Goal: Information Seeking & Learning: Learn about a topic

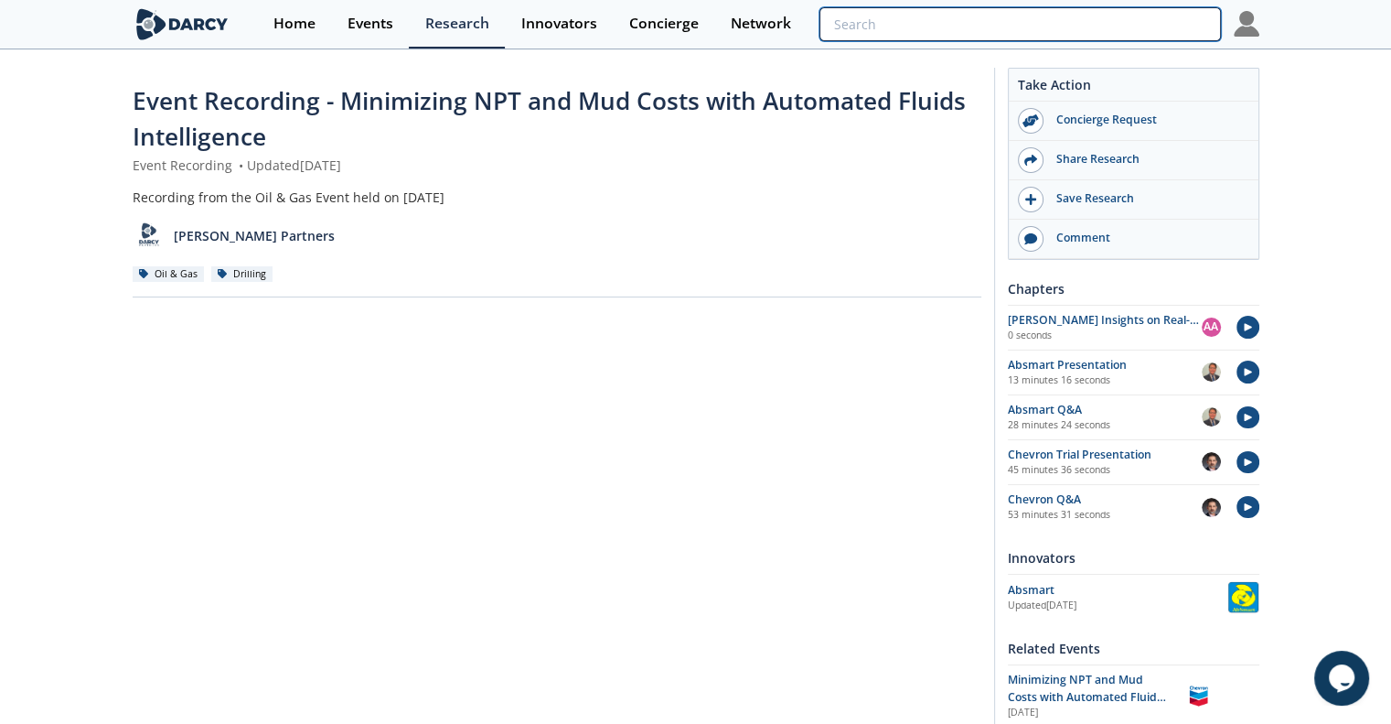
click at [1094, 21] on input "search" at bounding box center [1020, 24] width 401 height 34
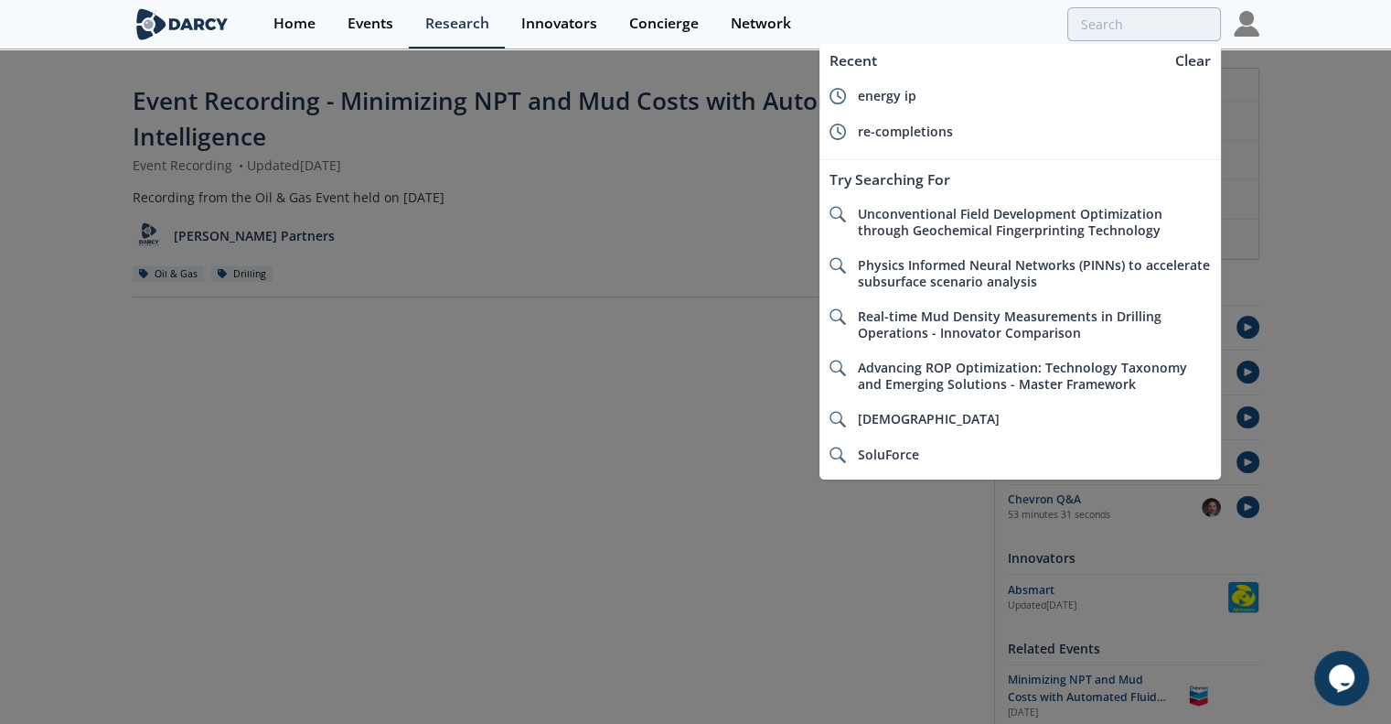
click at [209, 32] on img at bounding box center [183, 24] width 100 height 32
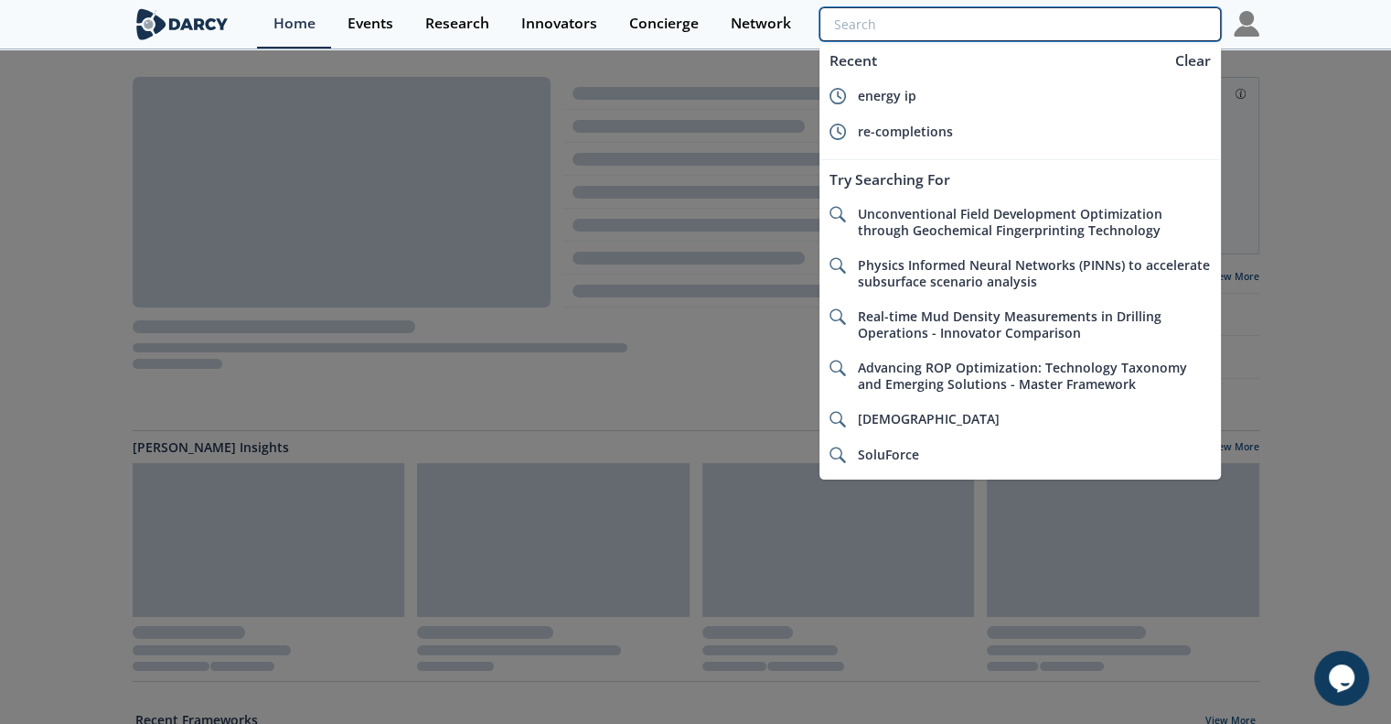
click at [1091, 12] on input "search" at bounding box center [1020, 24] width 401 height 34
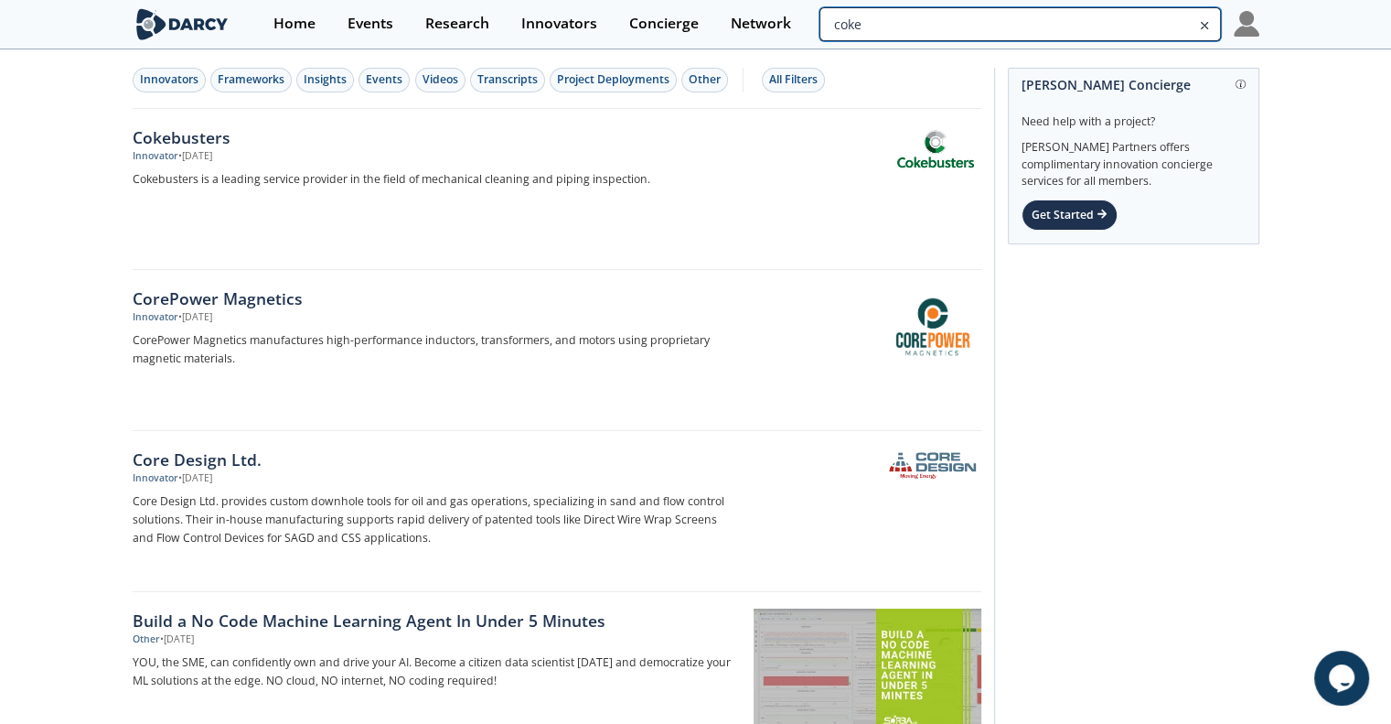
click at [1094, 27] on input "coke" at bounding box center [1020, 24] width 401 height 34
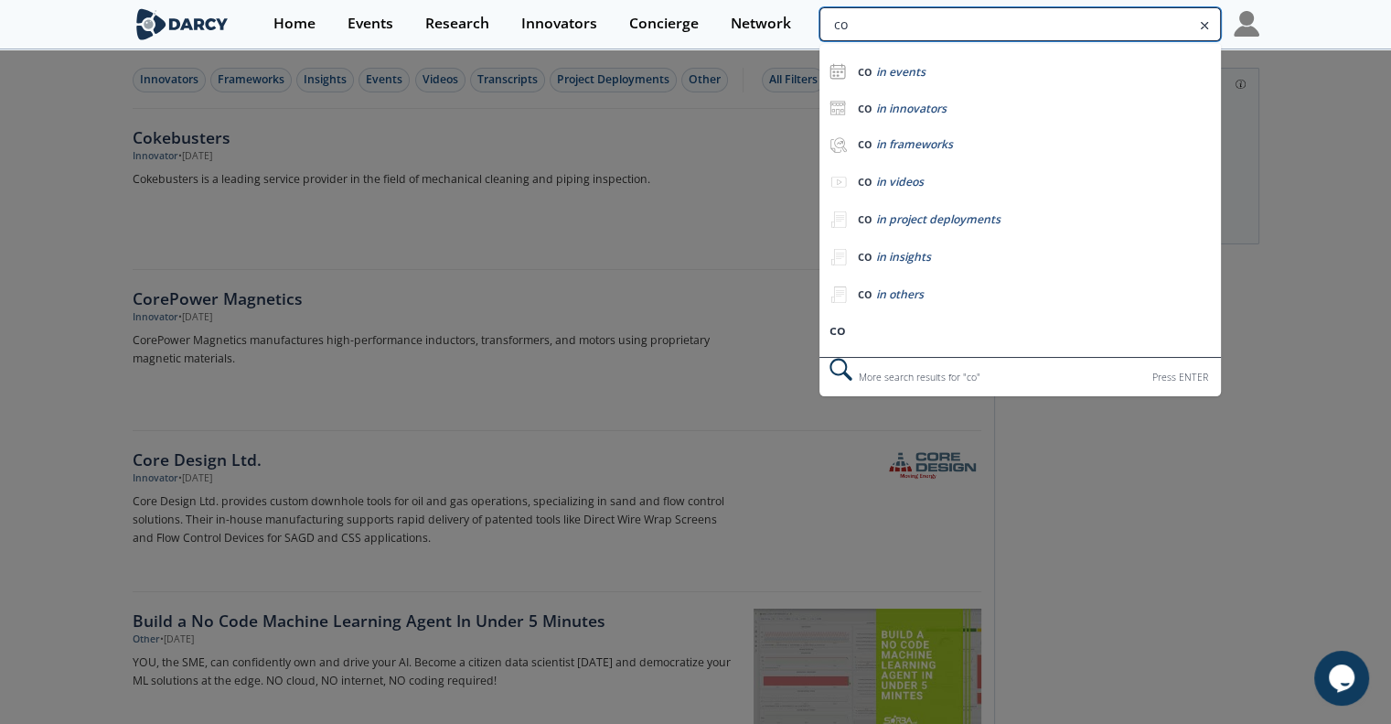
type input "c"
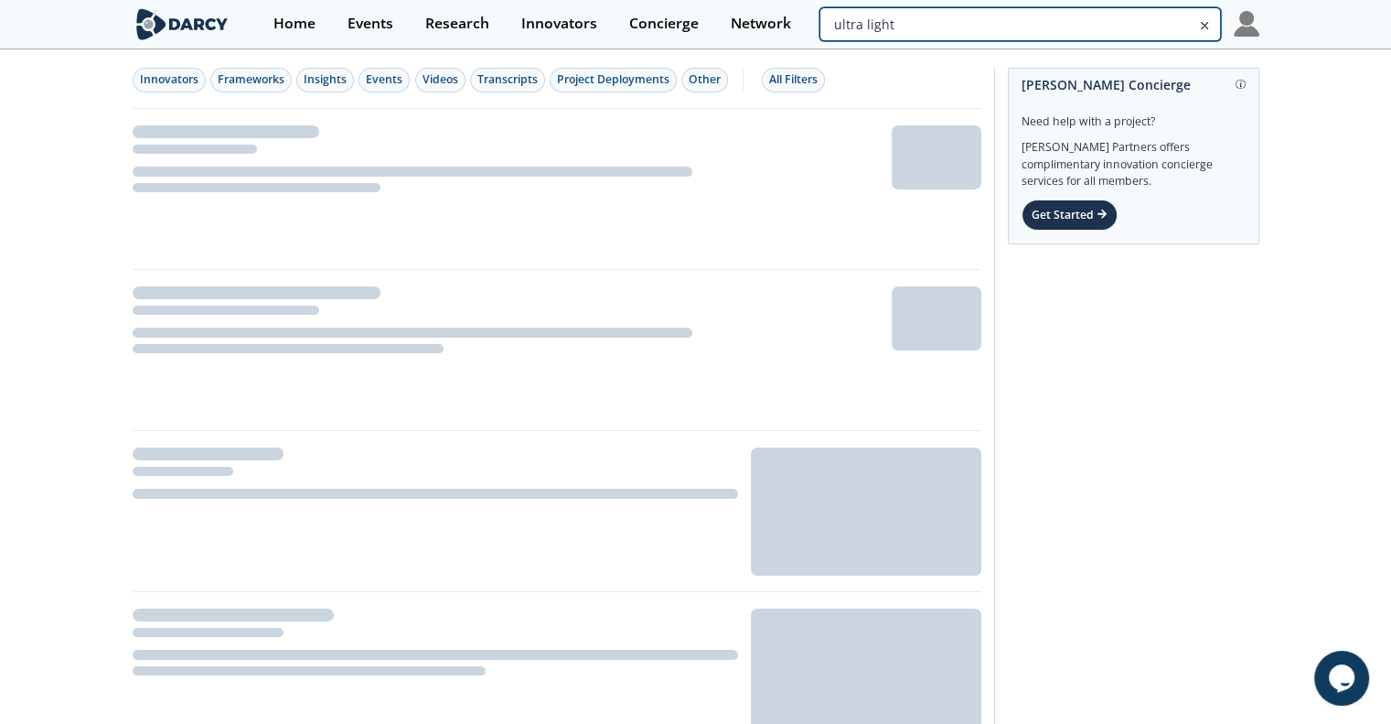
click at [1103, 24] on input "ultra light" at bounding box center [1020, 24] width 401 height 34
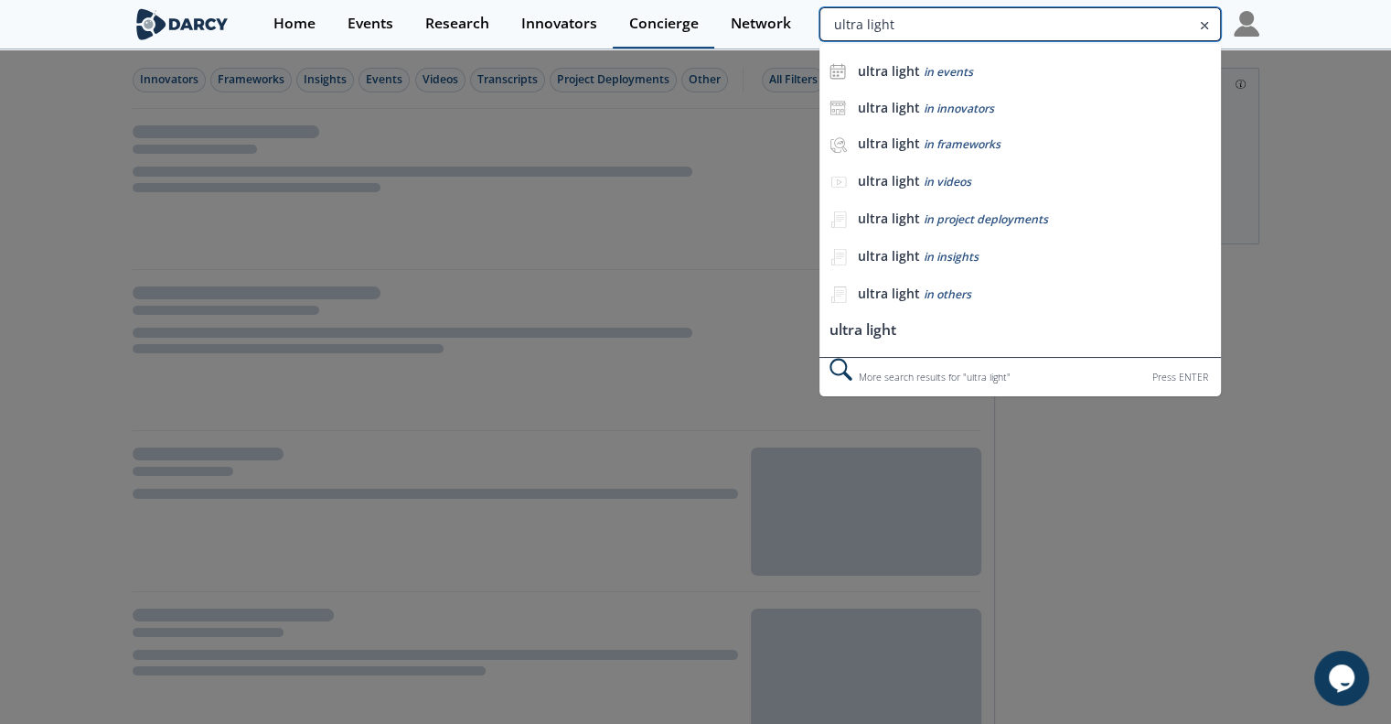
drag, startPoint x: 1040, startPoint y: 25, endPoint x: 651, endPoint y: 24, distance: 388.8
click at [659, 25] on div "Home Events Research Innovators Concierge Network ultra light ultra light in ev…" at bounding box center [758, 24] width 1002 height 48
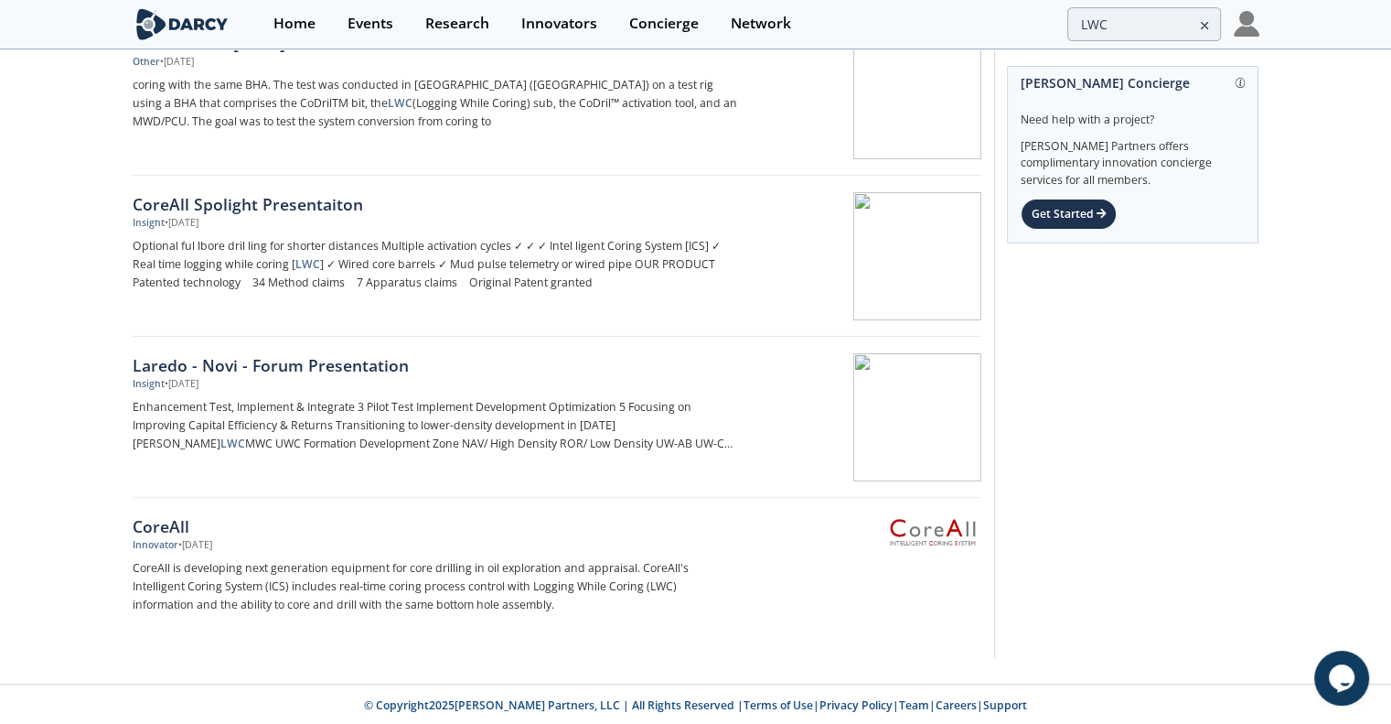
scroll to position [95, 0]
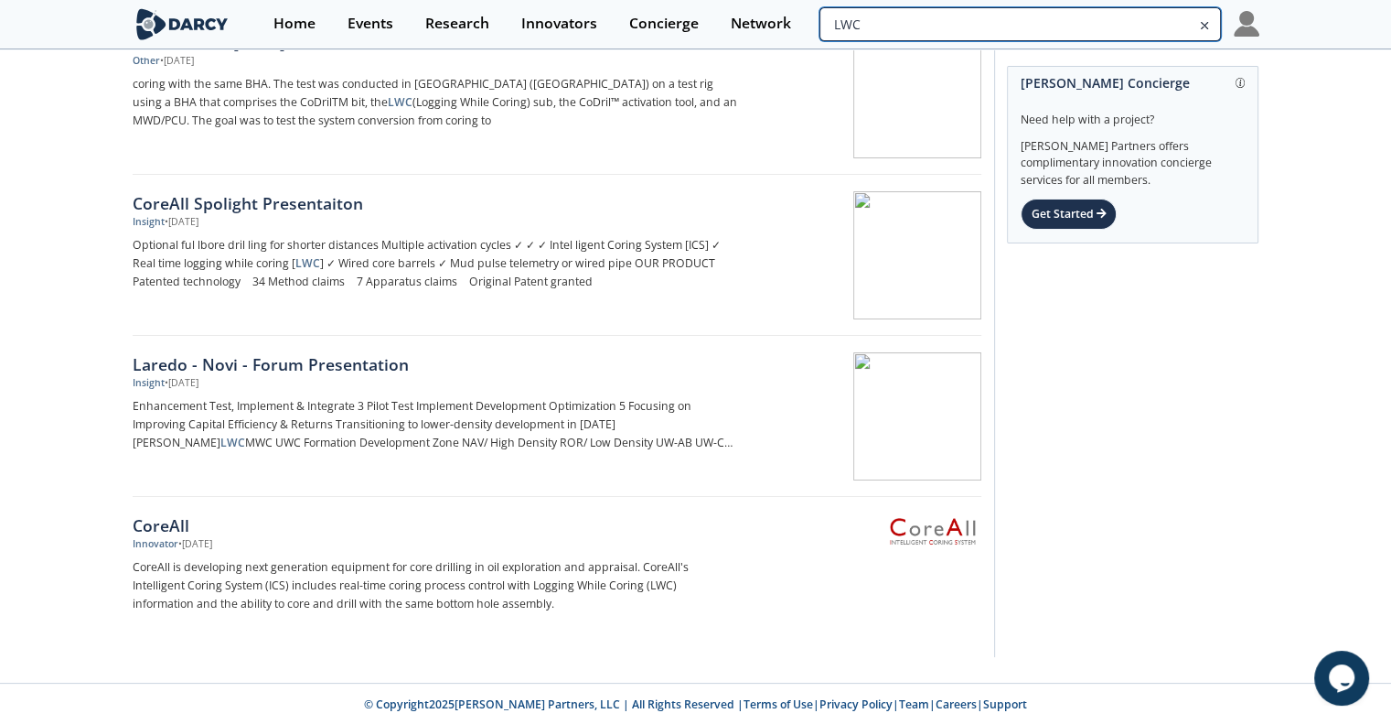
click at [1107, 24] on input "LWC" at bounding box center [1020, 24] width 401 height 34
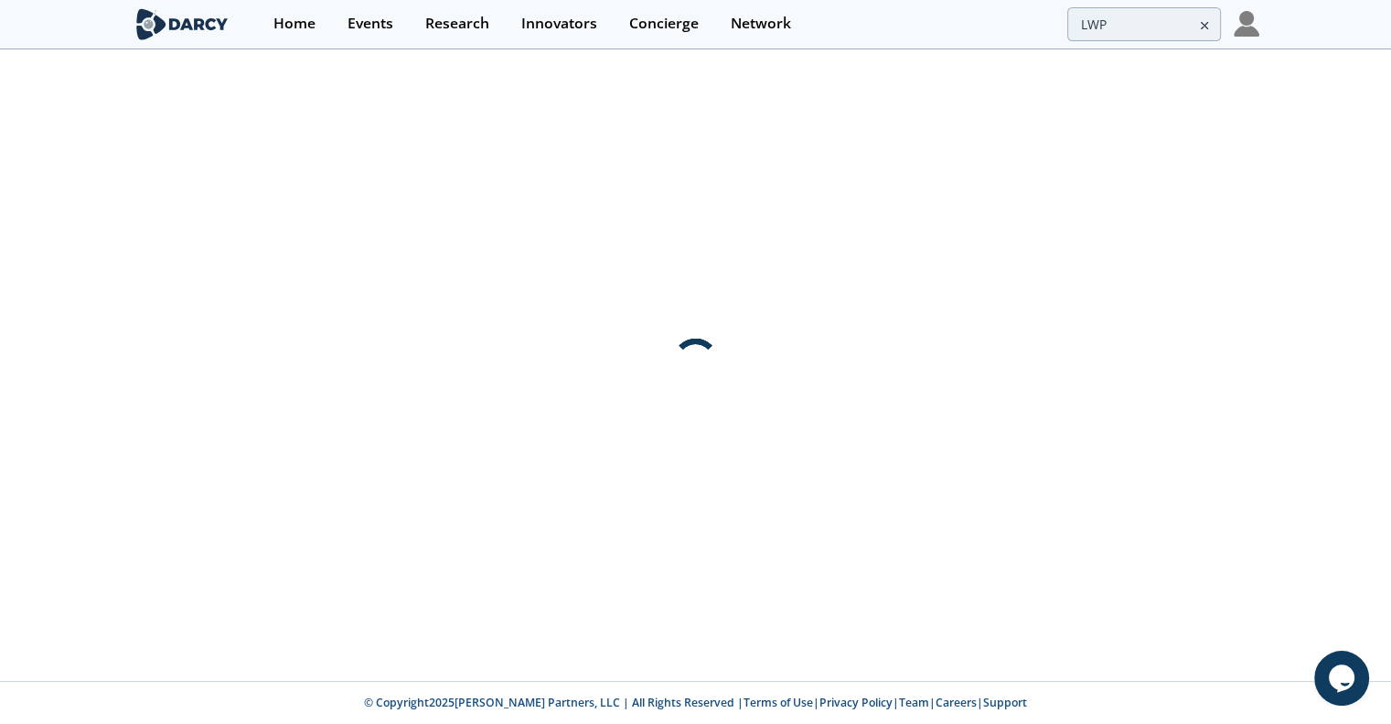
scroll to position [0, 0]
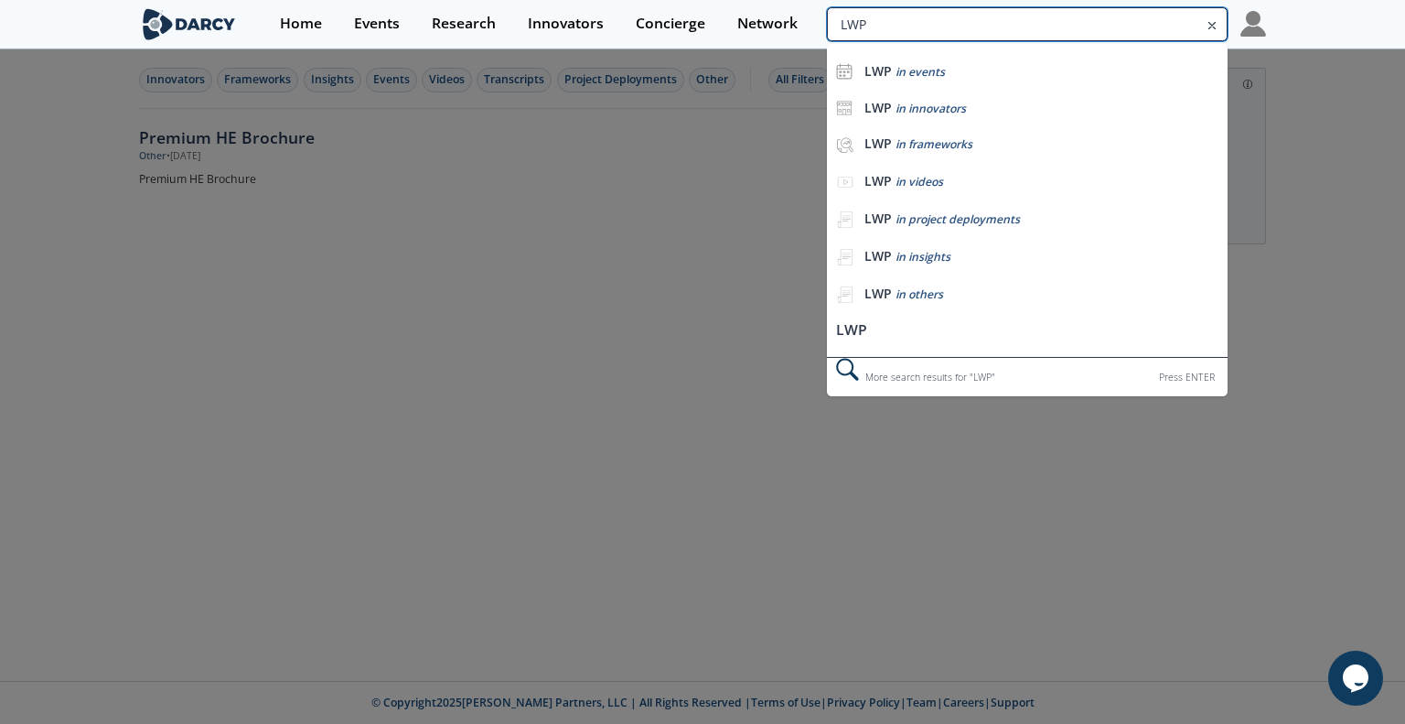
click at [1101, 30] on input "LWP" at bounding box center [1027, 24] width 401 height 34
drag, startPoint x: 995, startPoint y: 24, endPoint x: 801, endPoint y: 20, distance: 194.0
click at [805, 20] on div "Home Events Research Innovators Concierge Network LWP LWP in events LWP in inno…" at bounding box center [765, 24] width 1002 height 48
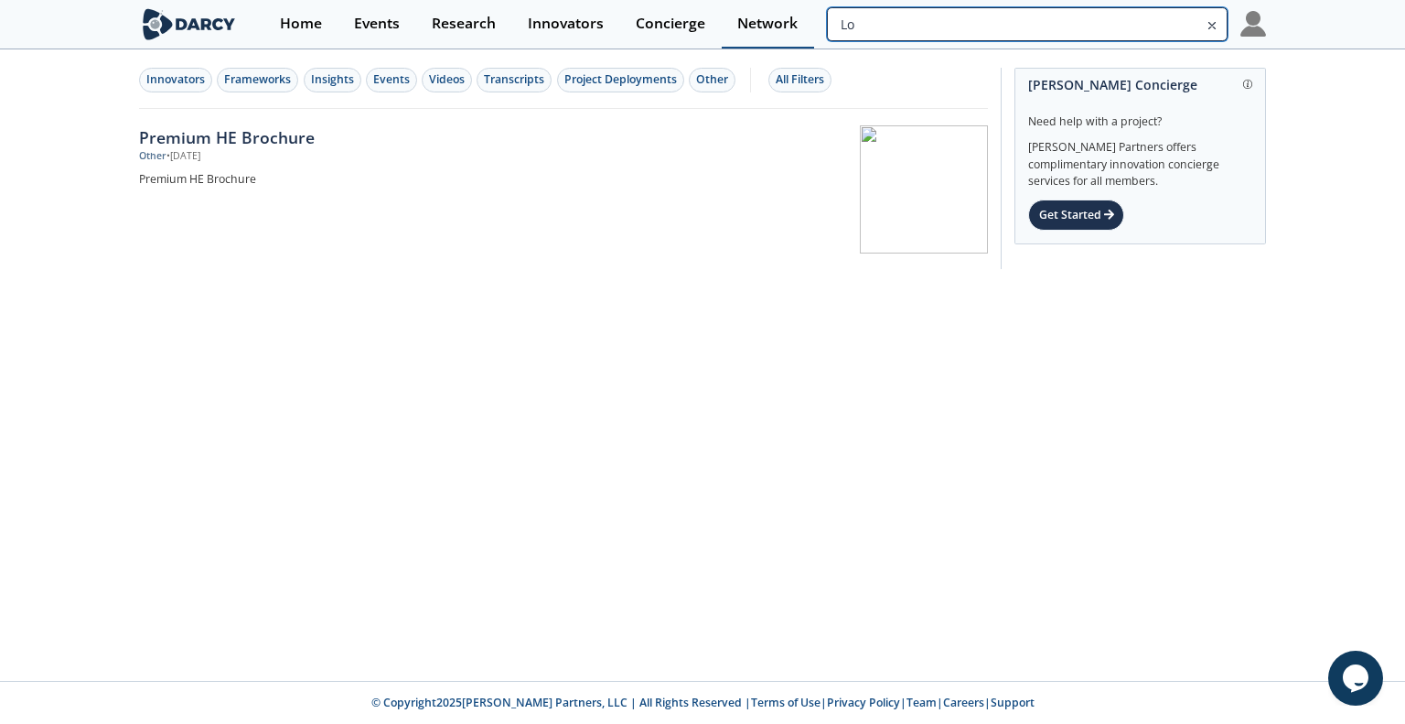
type input "L"
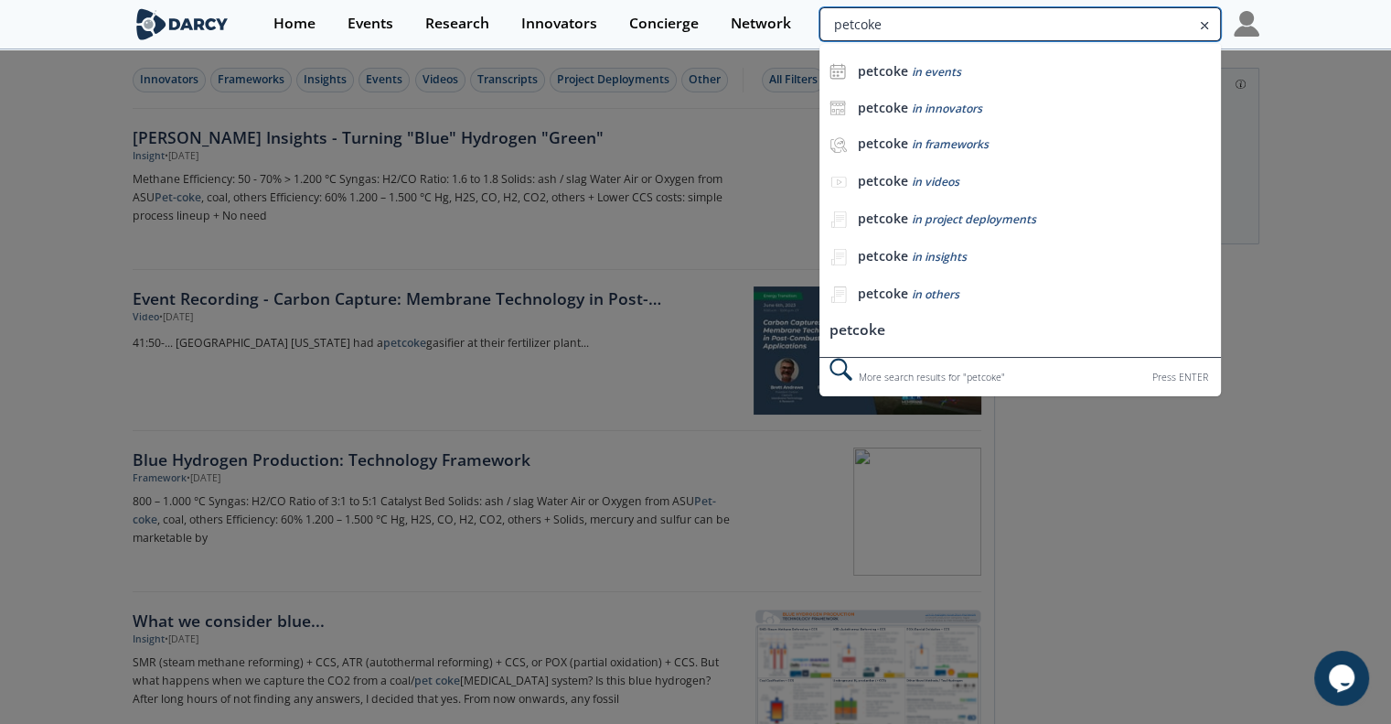
drag, startPoint x: 1083, startPoint y: 35, endPoint x: 1271, endPoint y: 54, distance: 188.5
click at [1271, 54] on body "Membership Access This content requires membership access. Click below to start…" at bounding box center [695, 362] width 1391 height 724
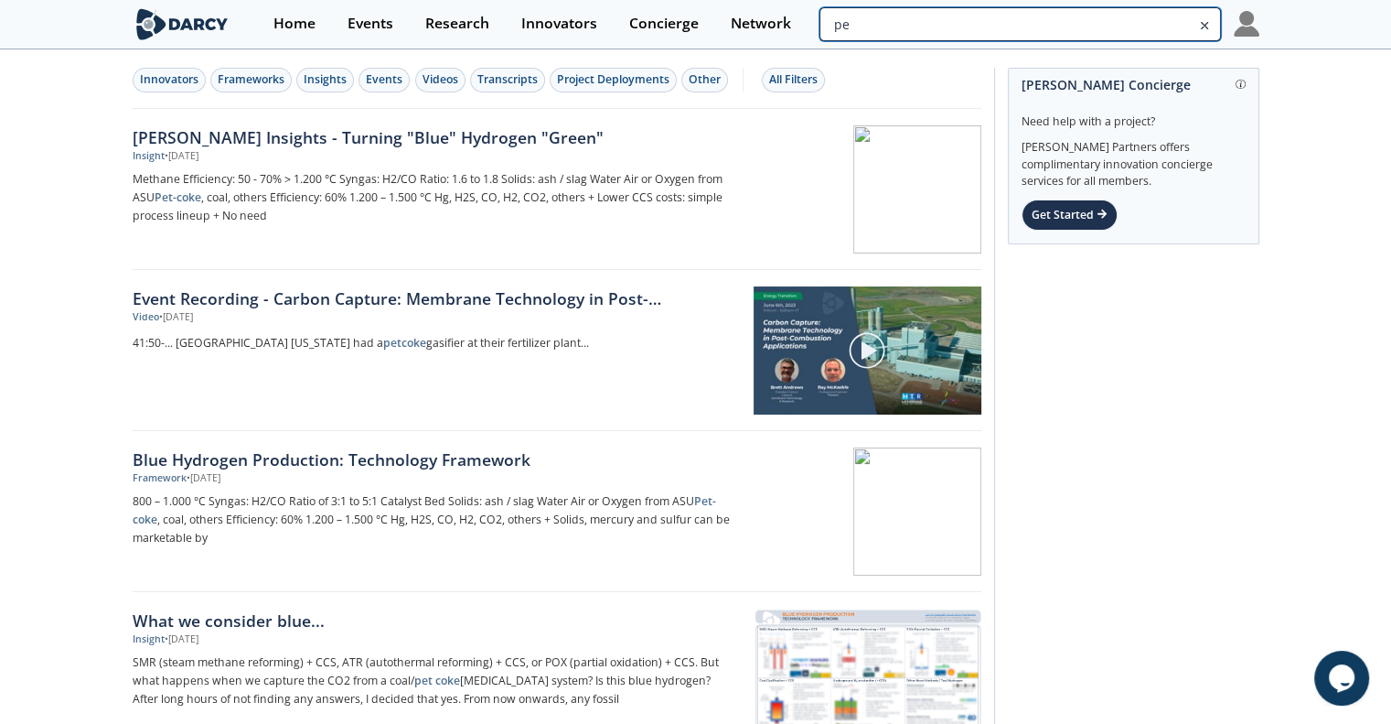
type input "p"
paste input "Light Weight Proppant"
type input "Light Weight Proppant"
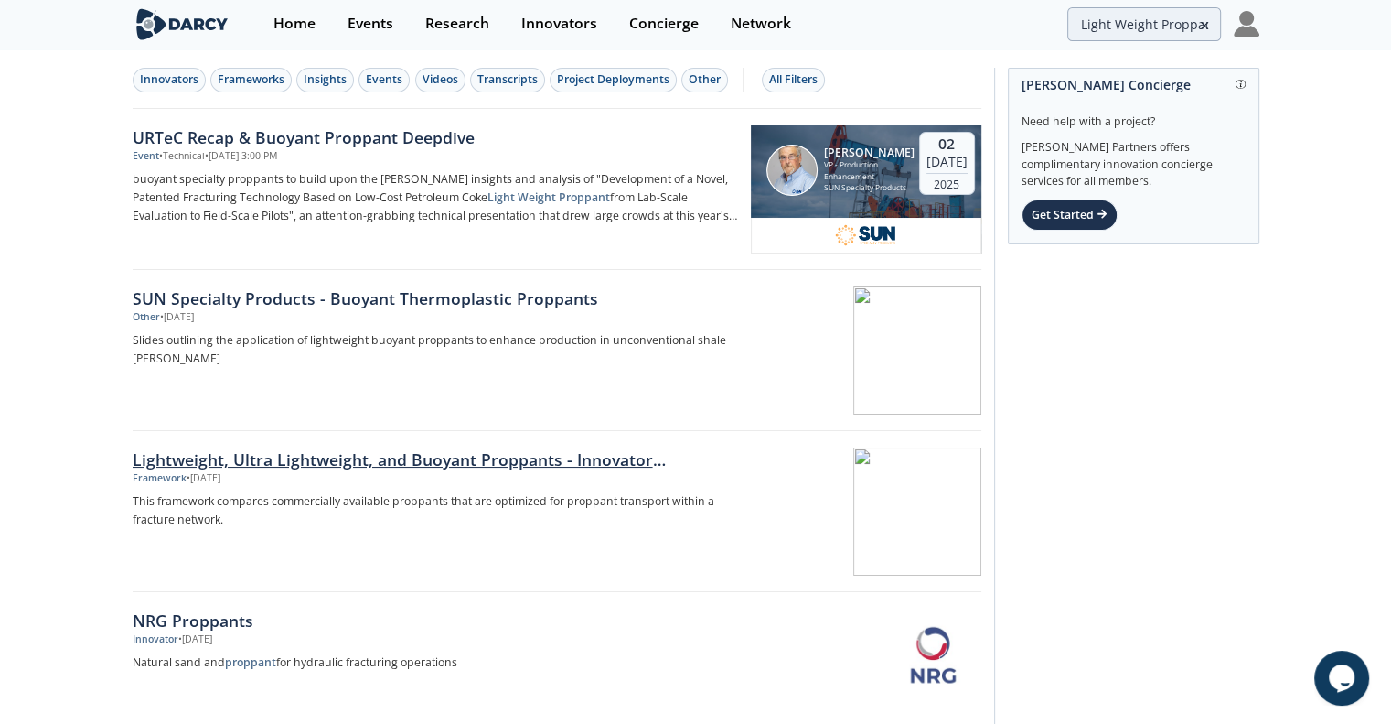
click at [538, 507] on p "This framework compares commercially available proppants that are optimized for…" at bounding box center [436, 510] width 606 height 37
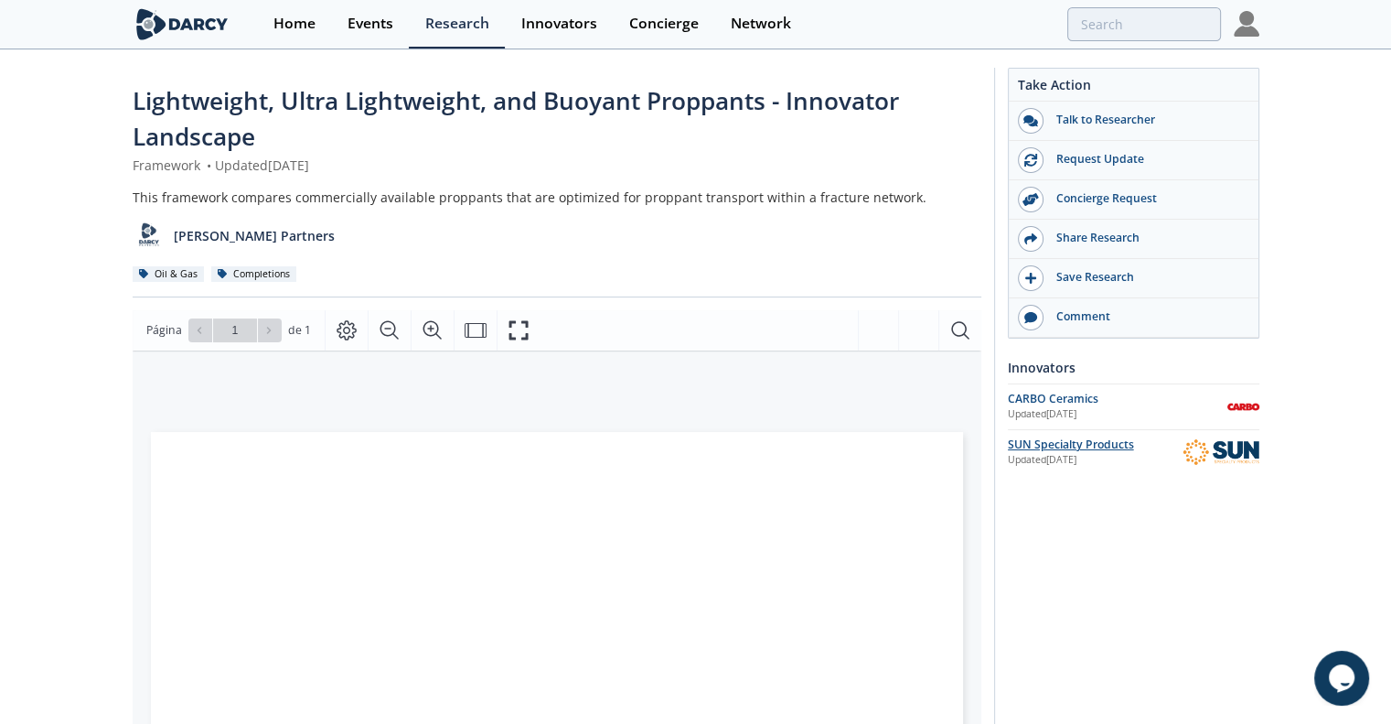
click at [1090, 441] on div "SUN Specialty Products" at bounding box center [1095, 444] width 175 height 16
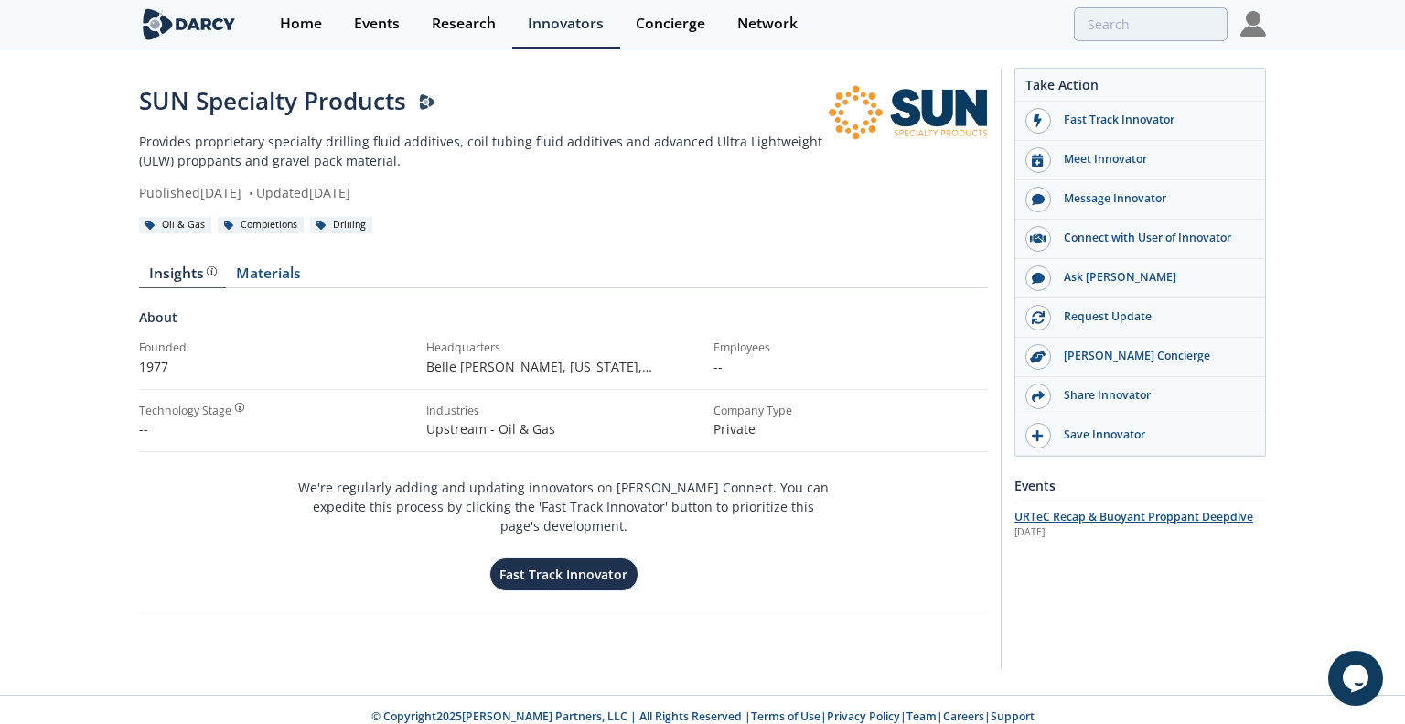
click at [1137, 520] on span "URTeC Recap & Buoyant Proppant Deepdive" at bounding box center [1133, 517] width 239 height 16
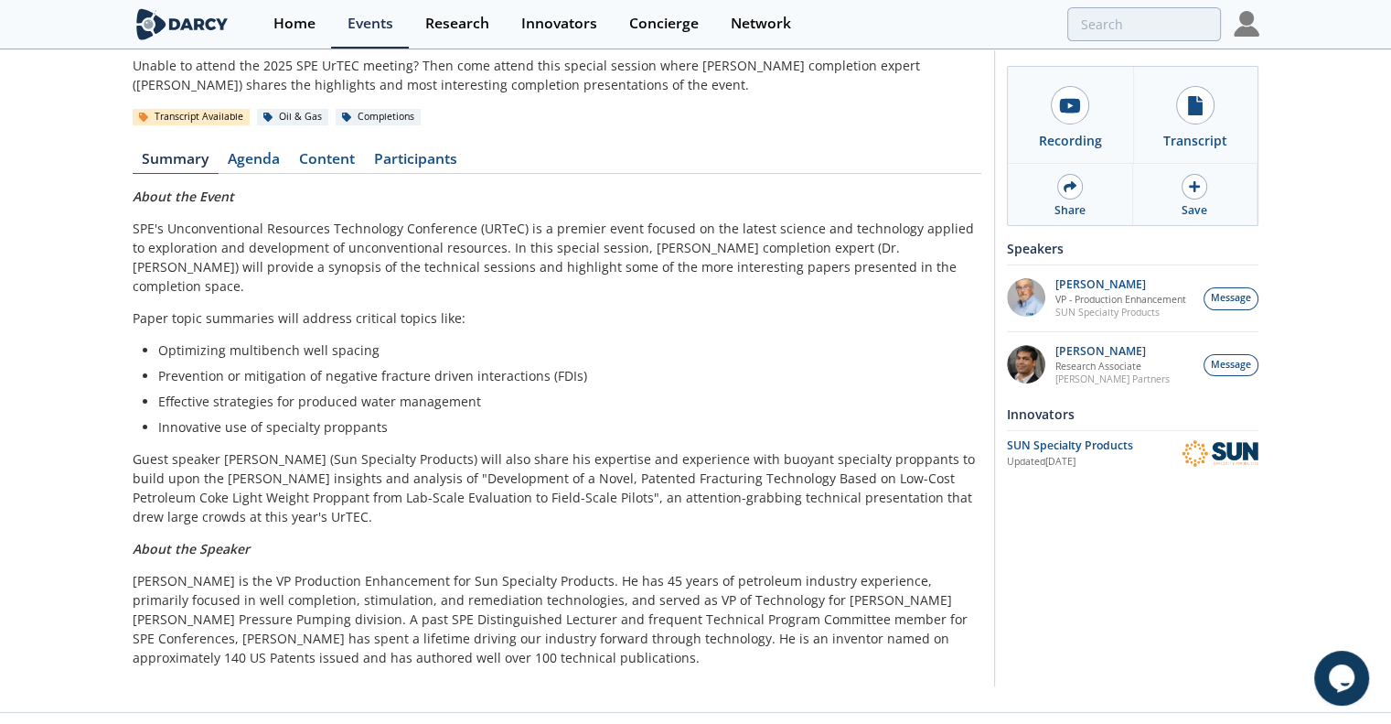
scroll to position [106, 0]
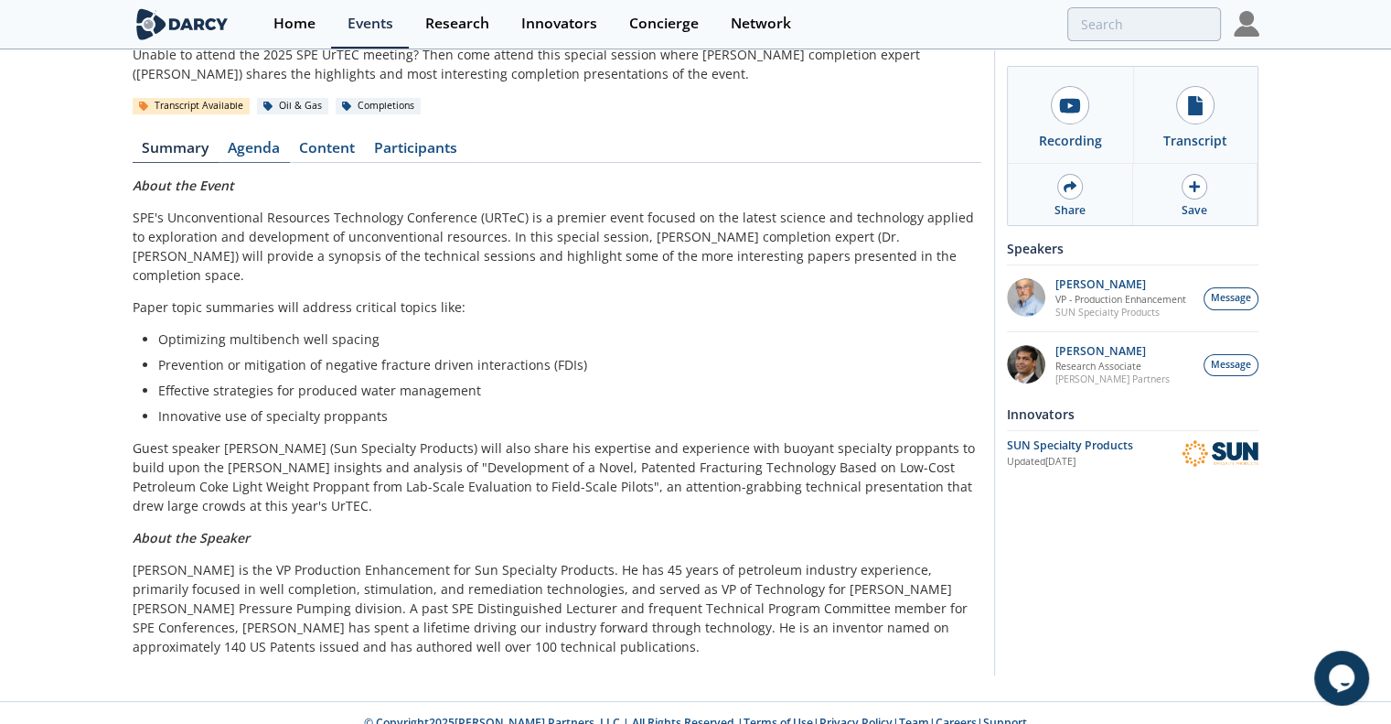
click at [249, 145] on link "Agenda" at bounding box center [254, 152] width 71 height 22
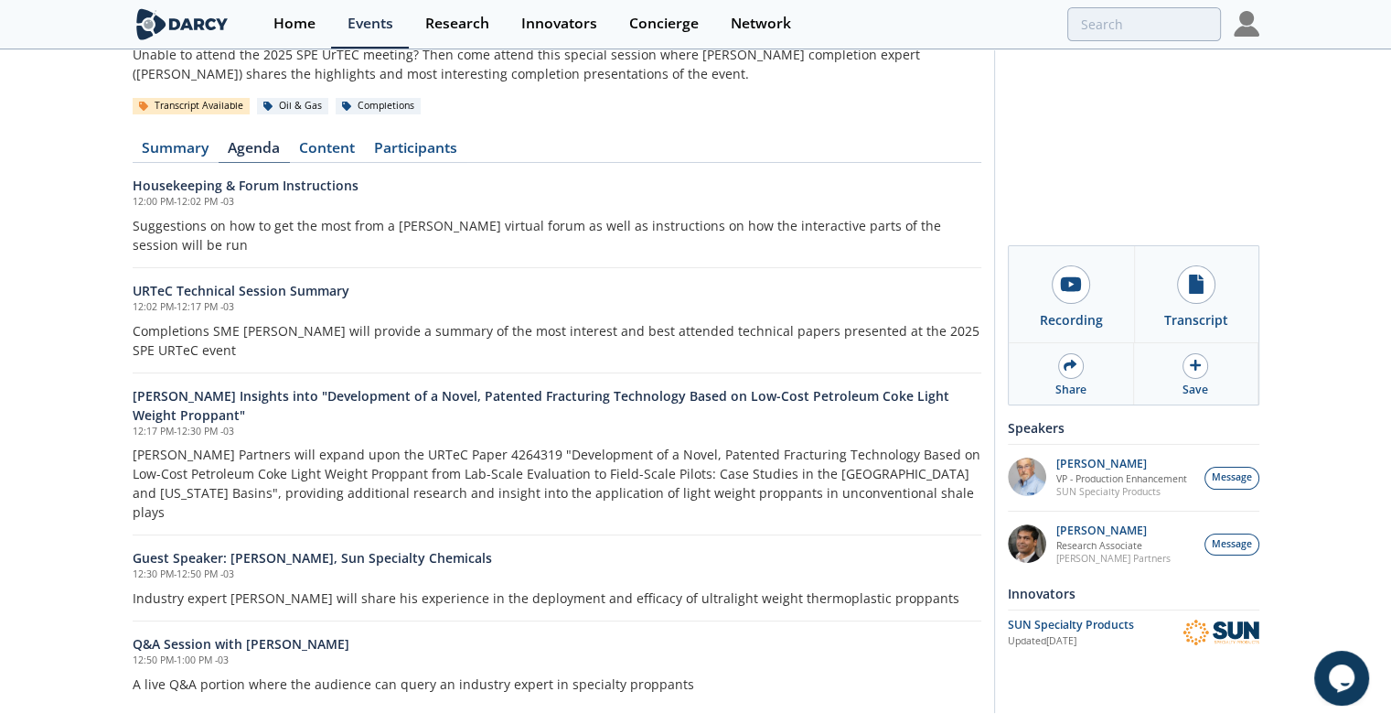
scroll to position [104, 0]
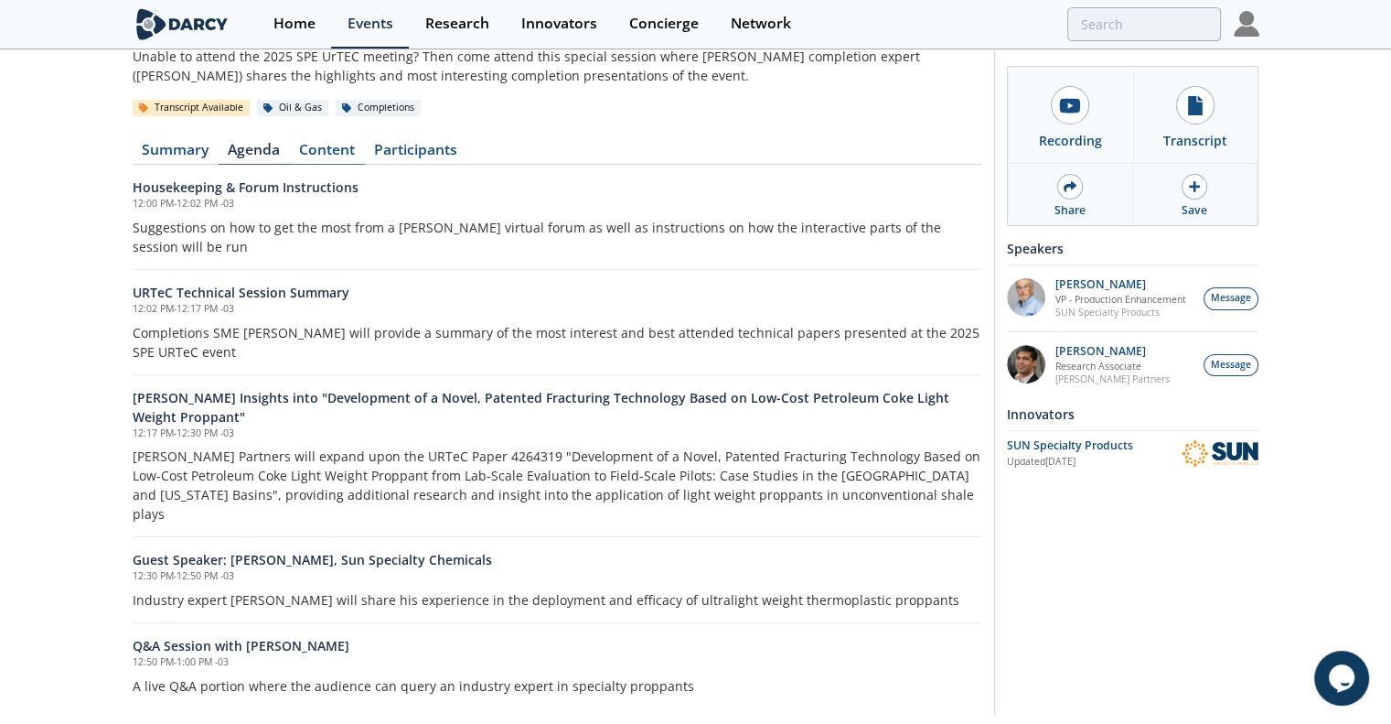
click at [328, 147] on link "Content" at bounding box center [327, 154] width 75 height 22
